Goal: Task Accomplishment & Management: Manage account settings

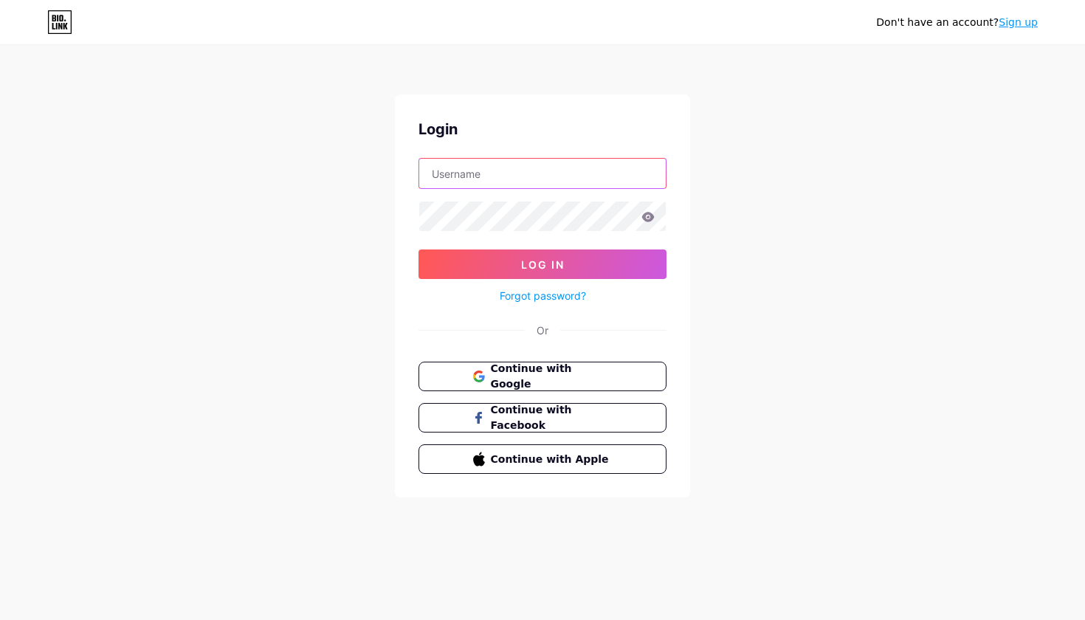
type input "[EMAIL_ADDRESS][DOMAIN_NAME]"
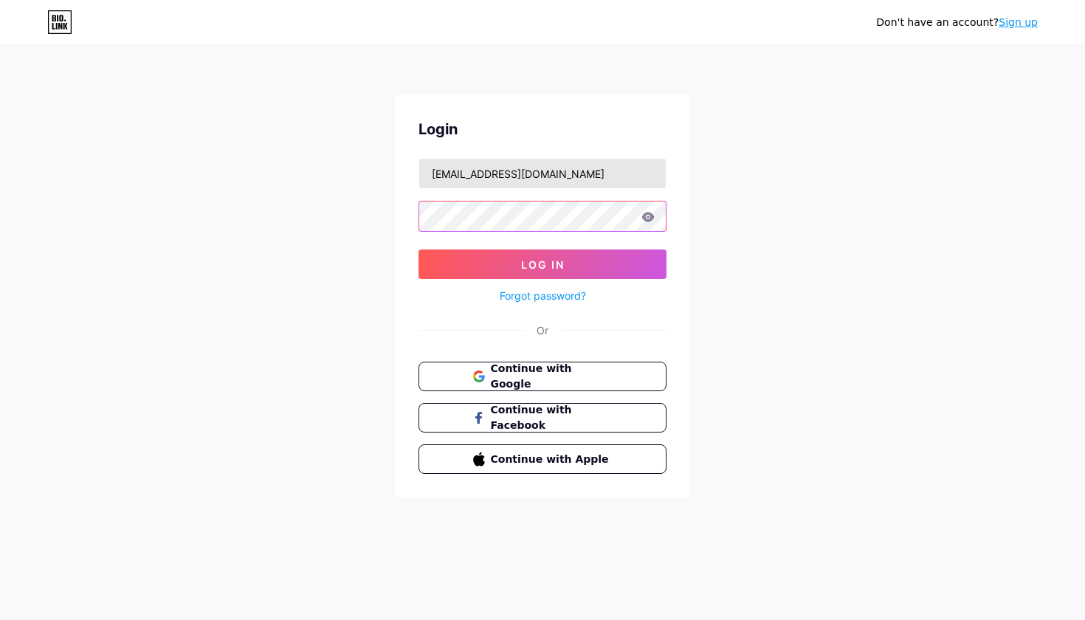
click at [543, 264] on button "Log In" at bounding box center [543, 265] width 248 height 30
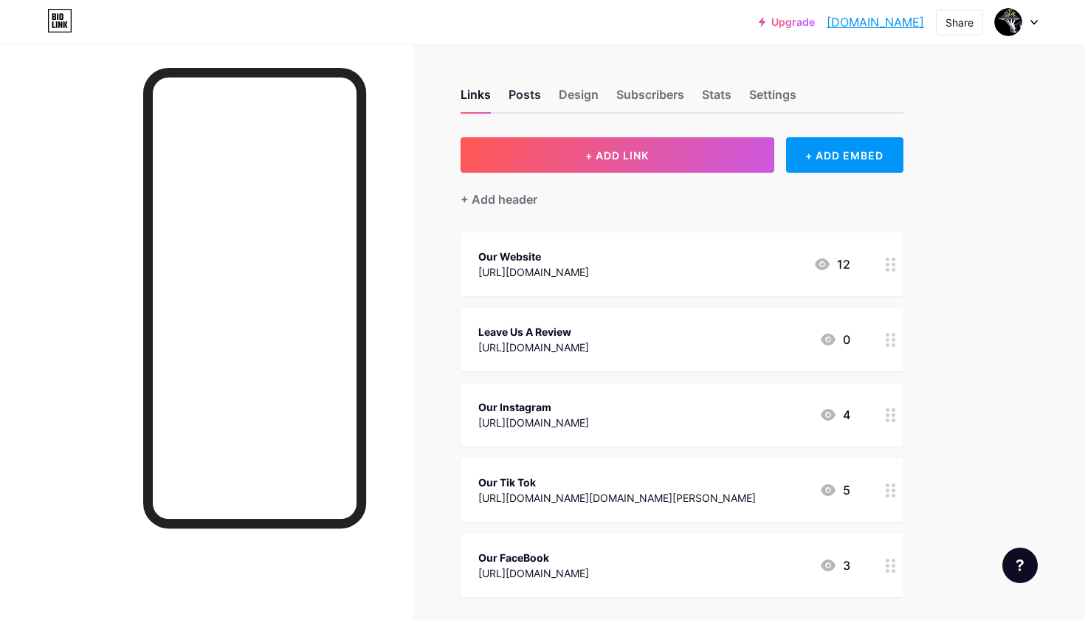
click at [518, 90] on div "Posts" at bounding box center [525, 99] width 32 height 27
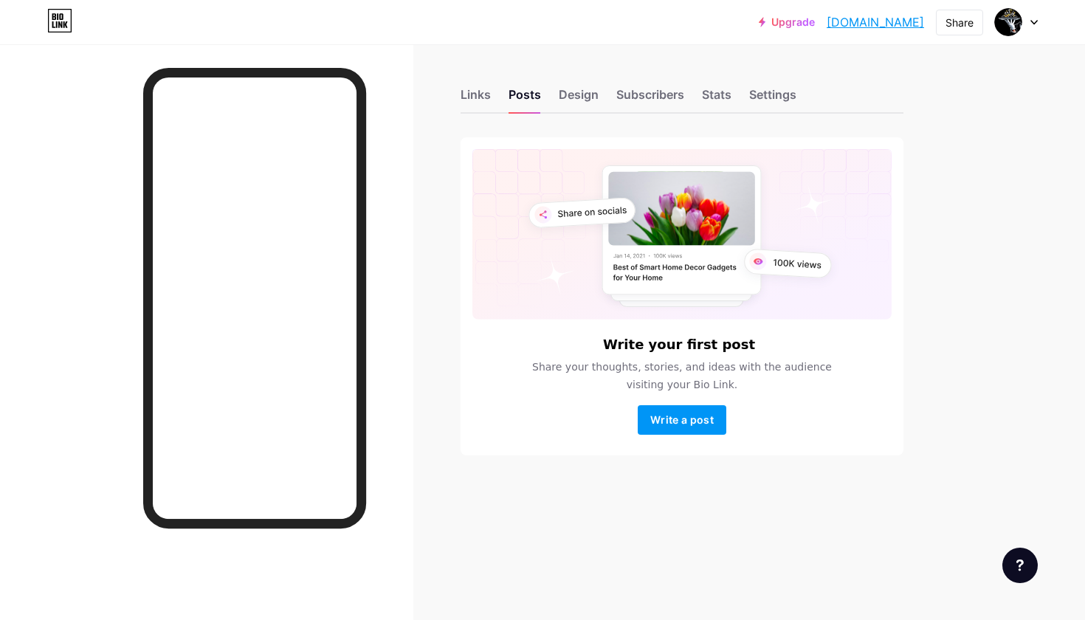
click at [478, 80] on div "Links Posts Design Subscribers Stats Settings" at bounding box center [682, 88] width 443 height 52
click at [473, 95] on div "Links" at bounding box center [476, 99] width 30 height 27
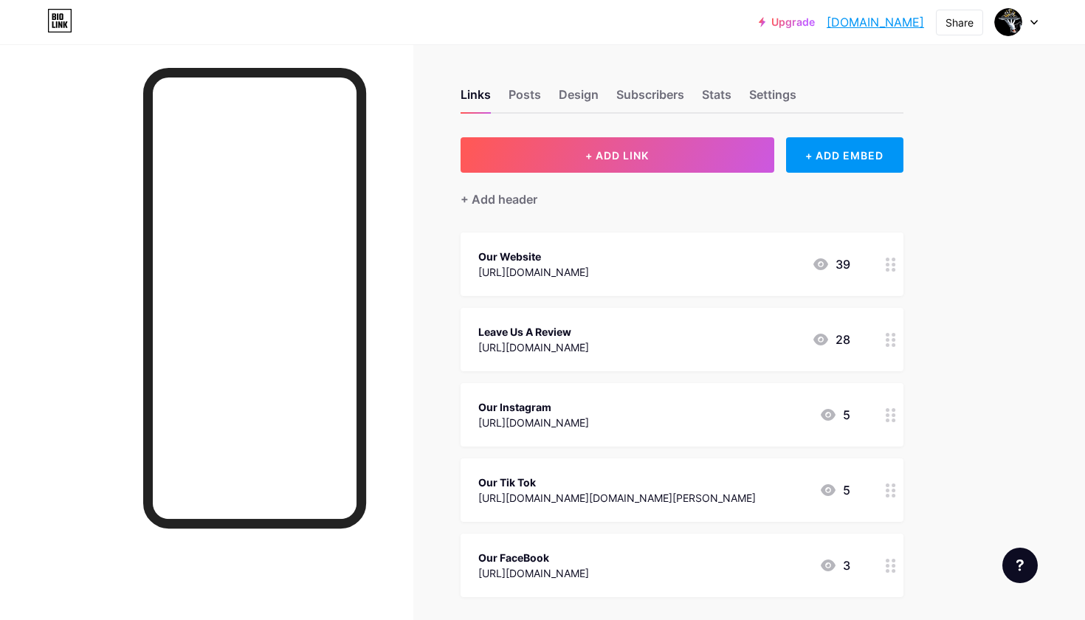
click at [586, 84] on div "Links Posts Design Subscribers Stats Settings" at bounding box center [682, 88] width 443 height 52
click at [581, 97] on div "Design" at bounding box center [579, 99] width 40 height 27
click at [596, 103] on div "Design" at bounding box center [579, 99] width 40 height 27
click at [532, 101] on div "Posts" at bounding box center [525, 99] width 32 height 27
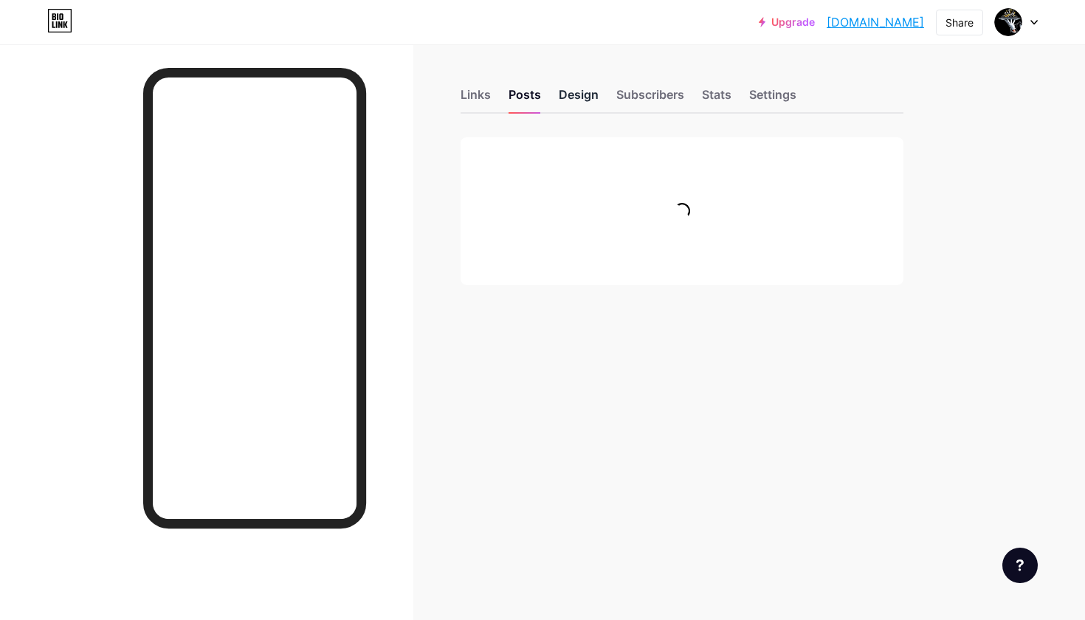
click at [567, 97] on div "Design" at bounding box center [579, 99] width 40 height 27
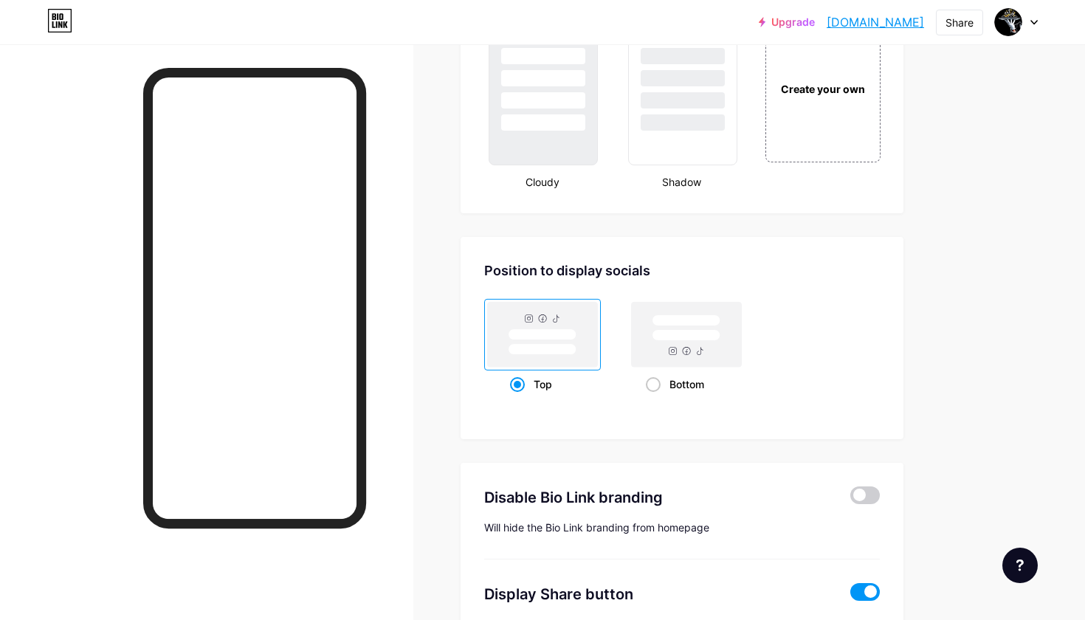
scroll to position [1731, 0]
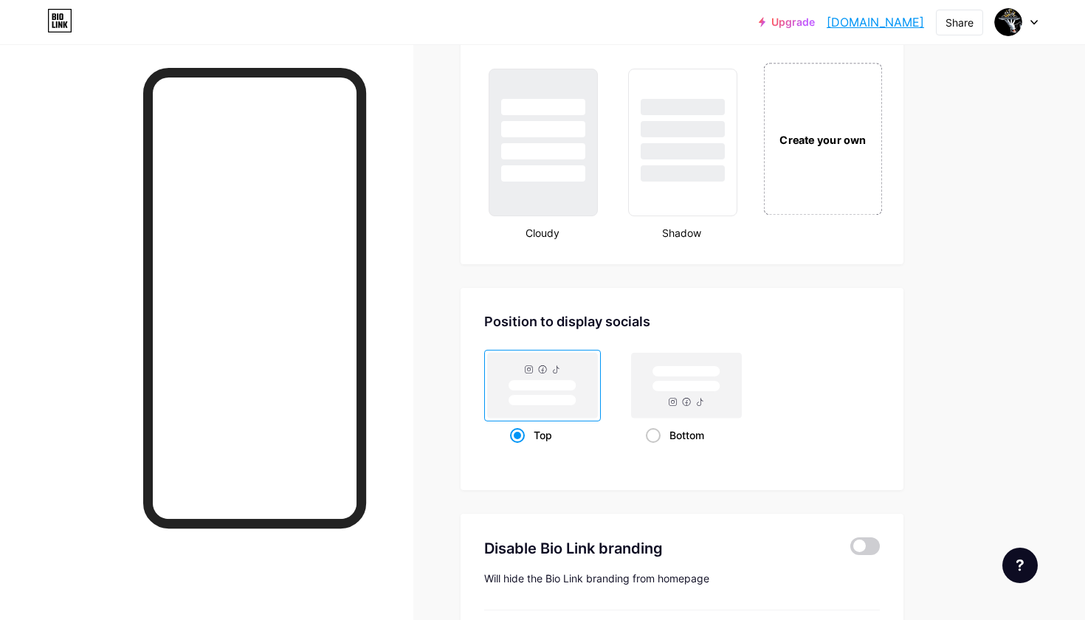
click at [820, 162] on div "Create your own" at bounding box center [822, 139] width 119 height 152
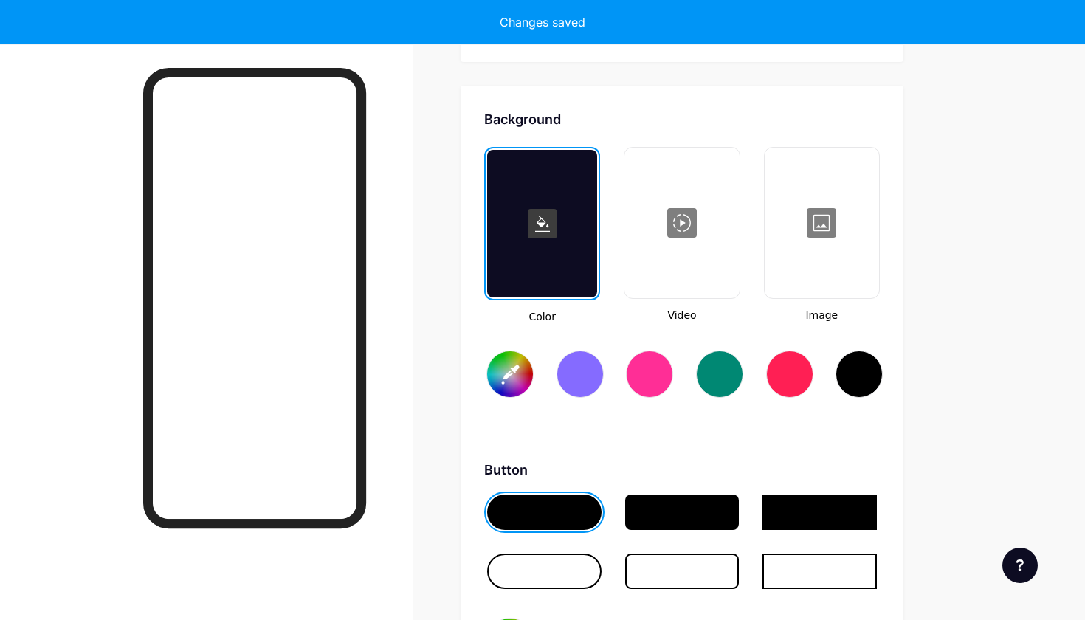
scroll to position [1960, 0]
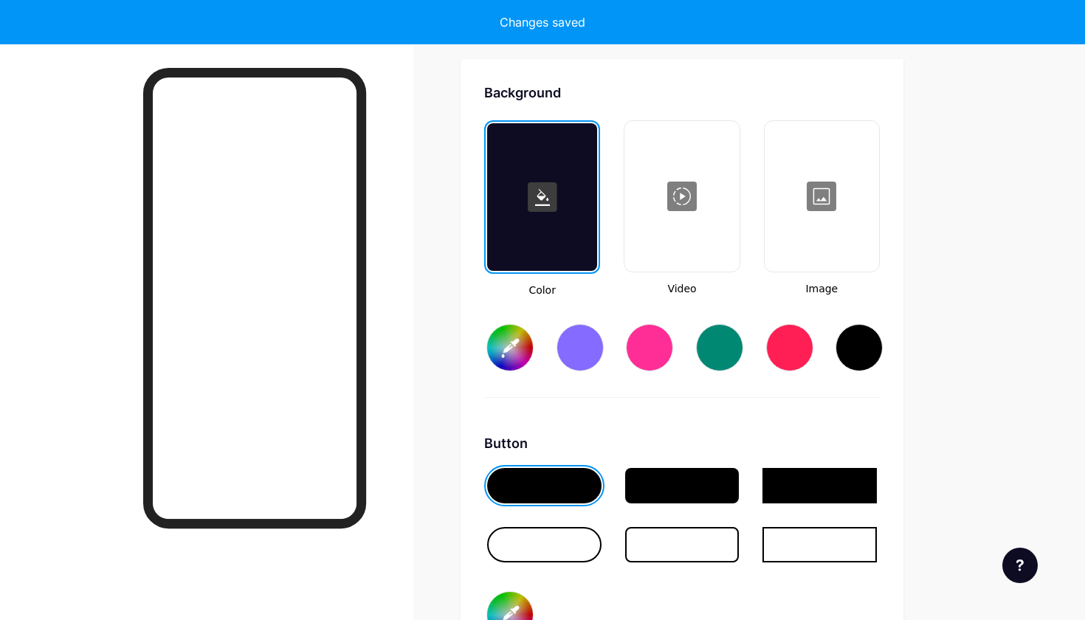
type input "#ffffff"
type input "#000000"
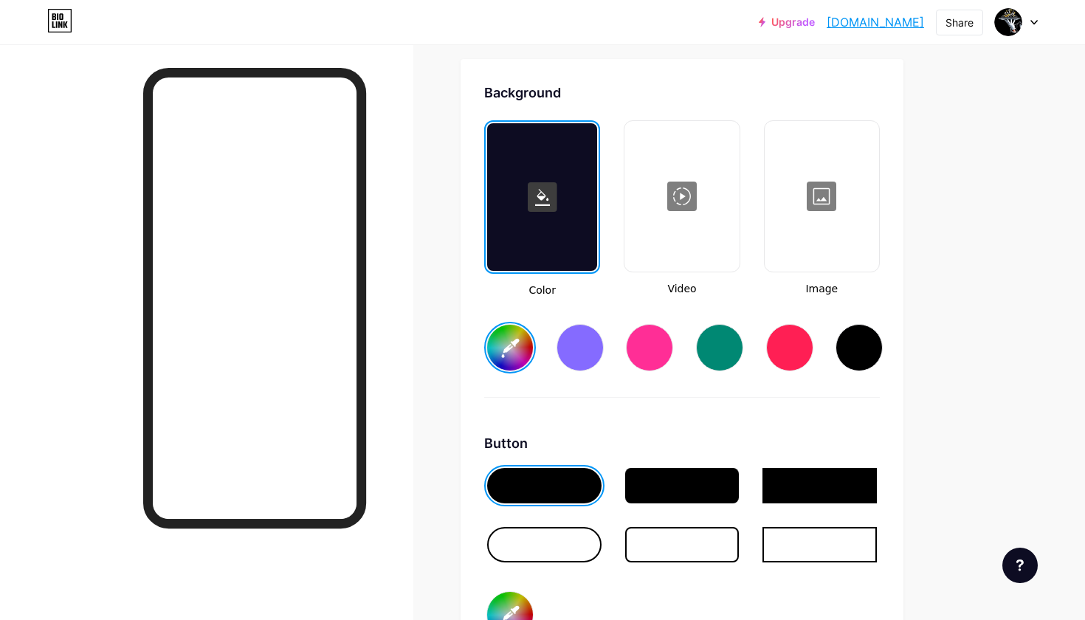
click at [686, 157] on div at bounding box center [681, 197] width 111 height 148
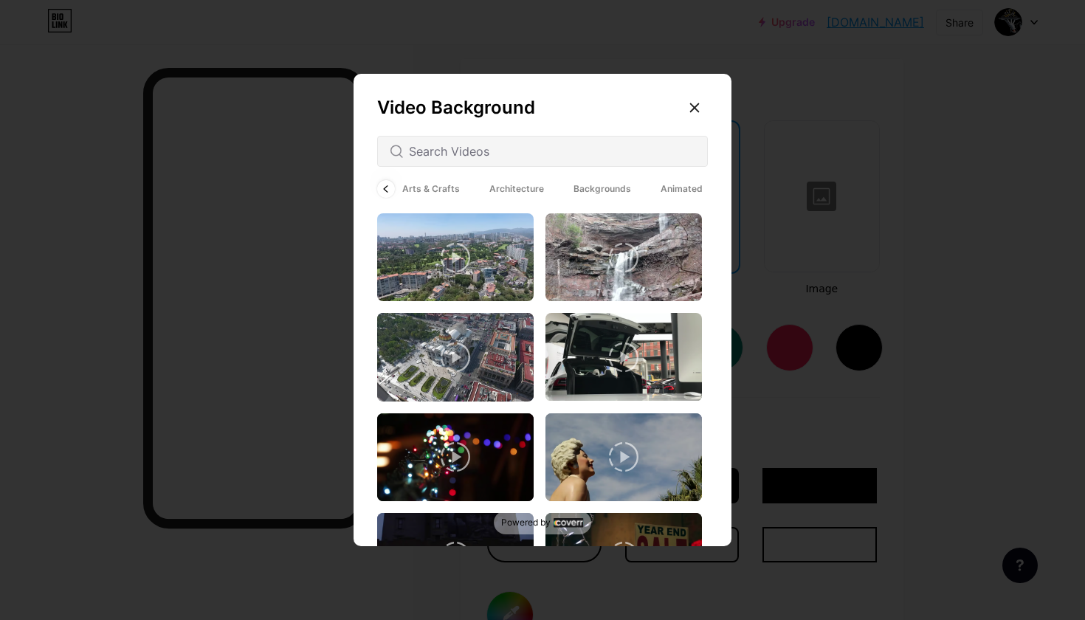
scroll to position [0, 199]
click at [686, 103] on div at bounding box center [694, 108] width 27 height 27
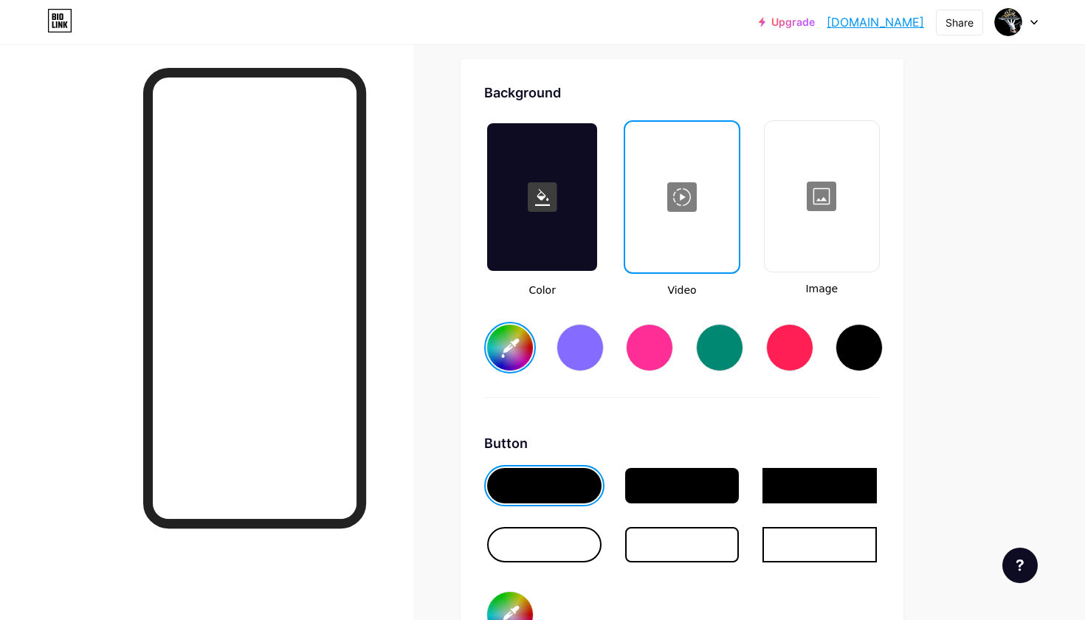
click at [825, 169] on div at bounding box center [821, 197] width 111 height 148
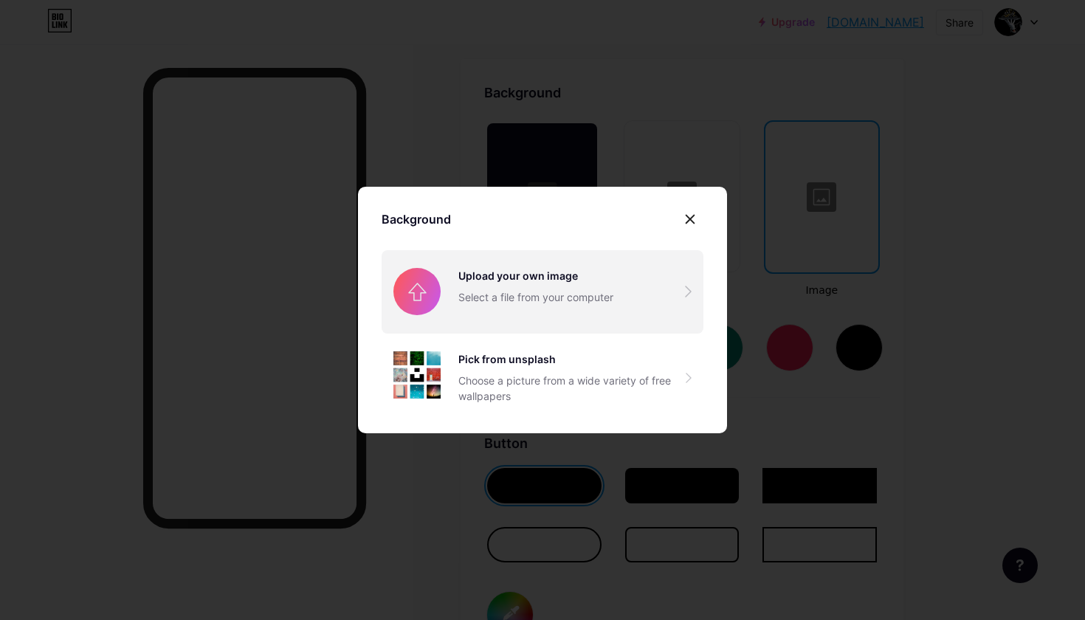
click at [532, 296] on input "file" at bounding box center [543, 291] width 322 height 83
